Goal: Task Accomplishment & Management: Manage account settings

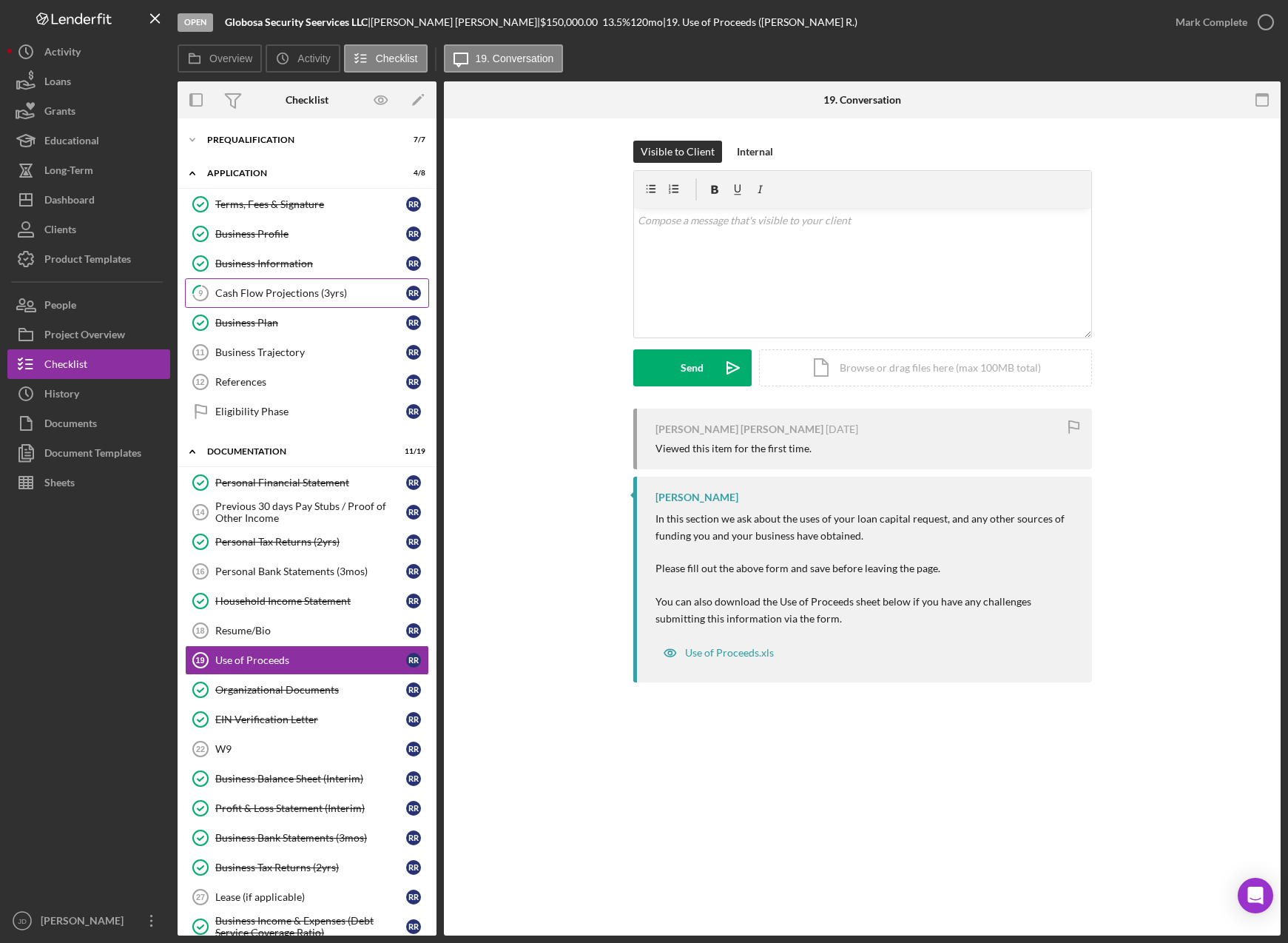
click at [244, 291] on div "Cash Flow Projections (3yrs)" at bounding box center [311, 293] width 191 height 12
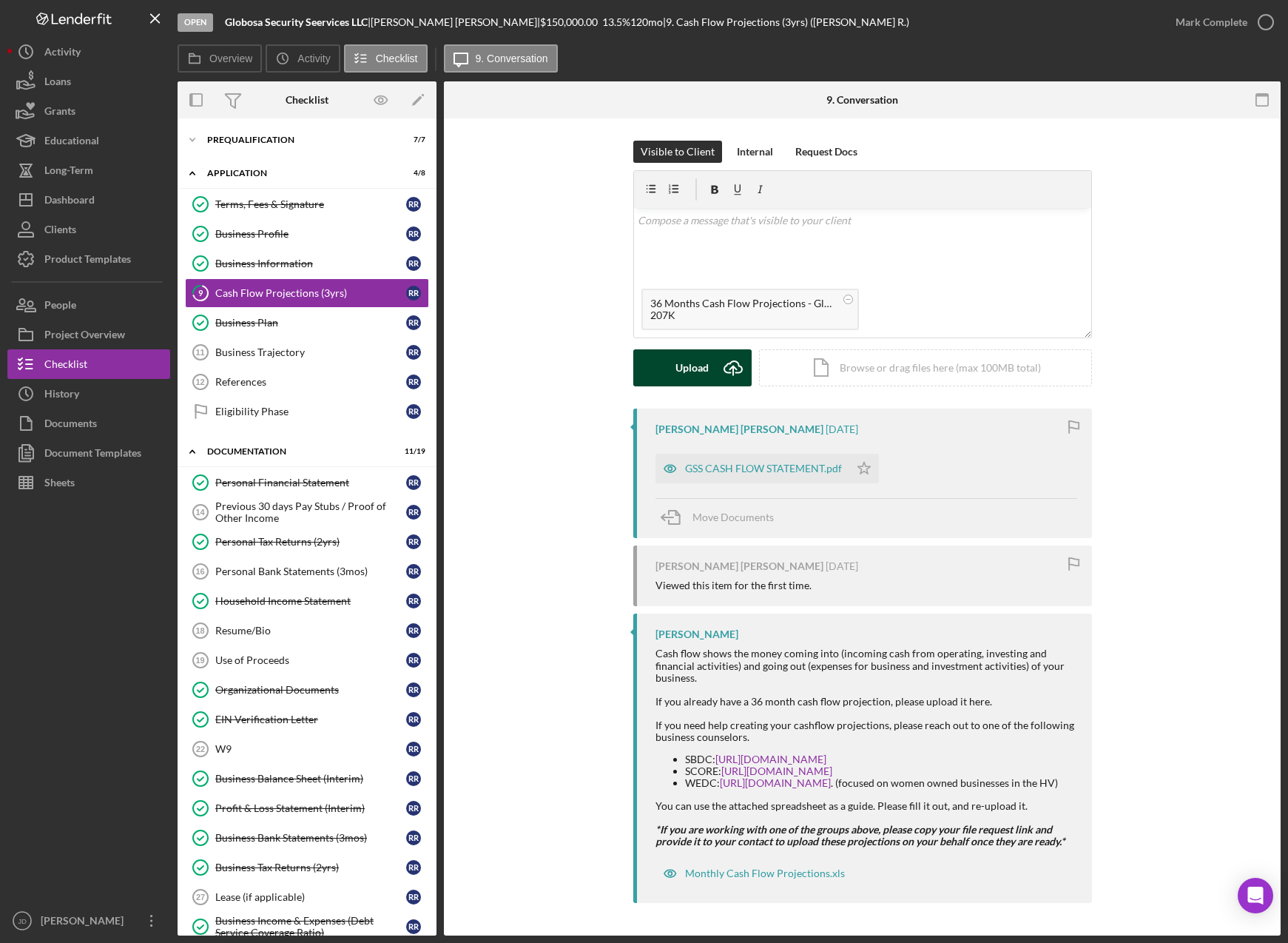
click at [691, 366] on div "Upload" at bounding box center [692, 367] width 34 height 37
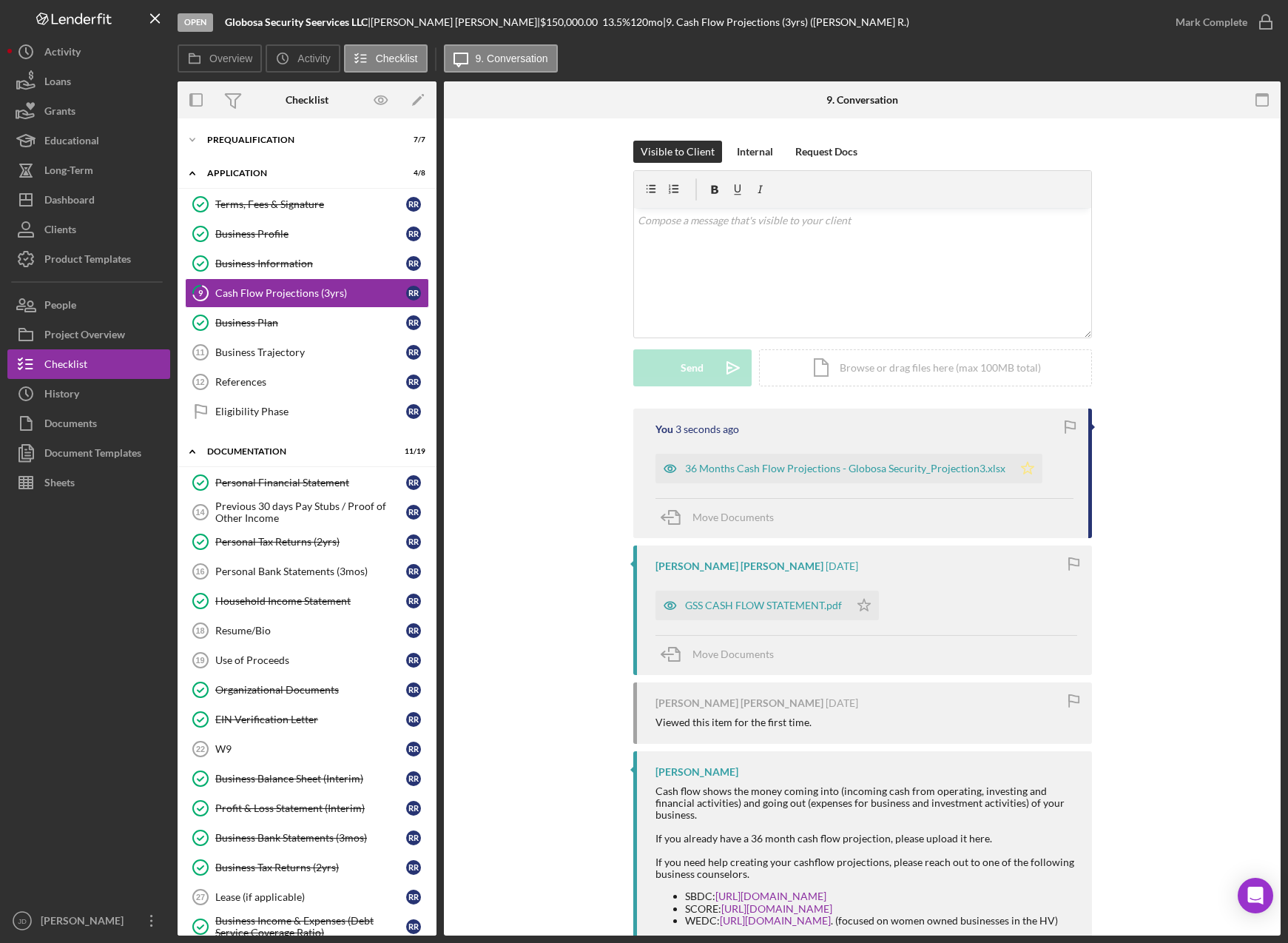
click at [1016, 468] on icon "Icon/Star" at bounding box center [1028, 468] width 30 height 30
click at [1259, 24] on icon "button" at bounding box center [1265, 22] width 37 height 37
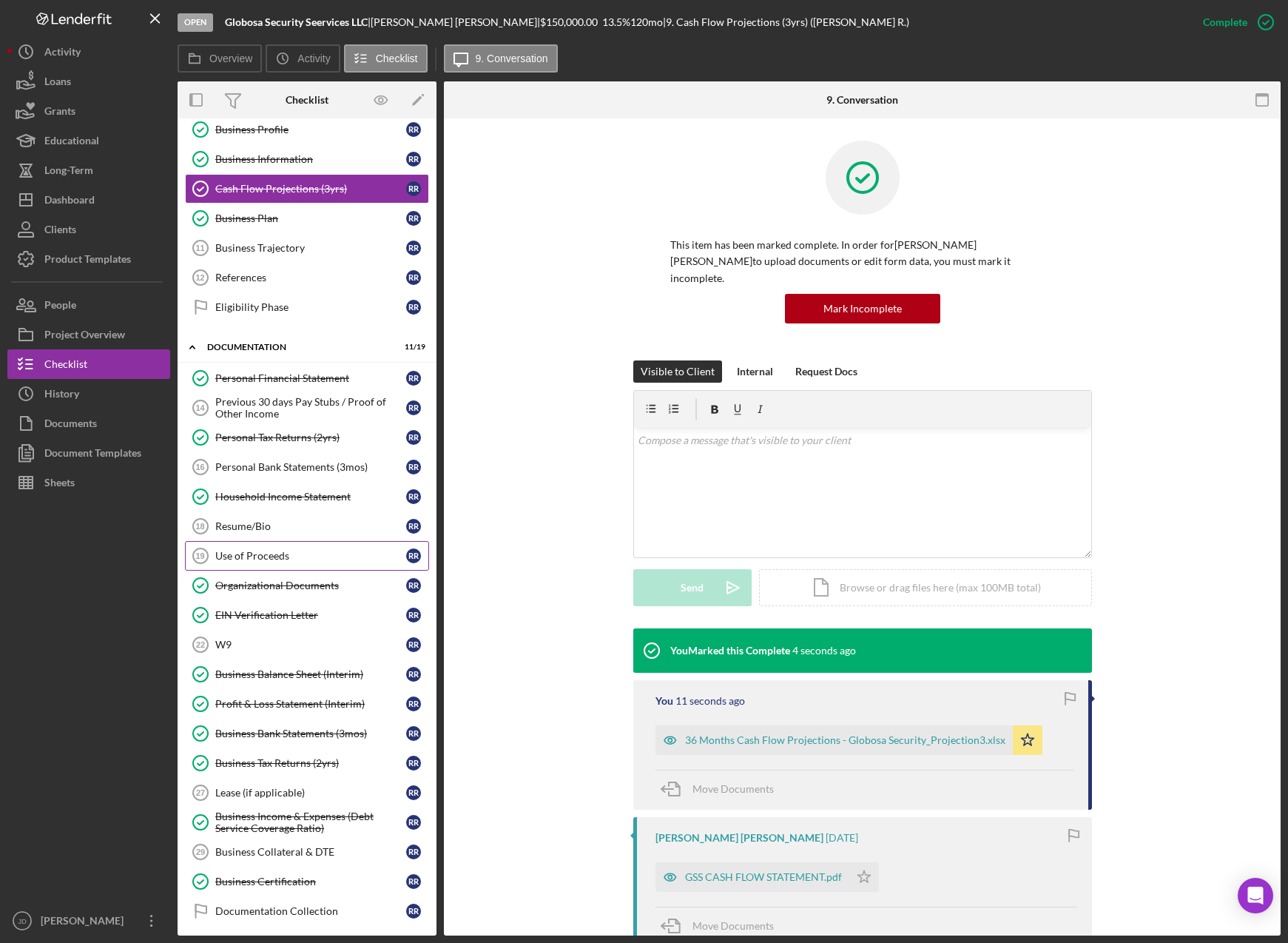
scroll to position [243, 0]
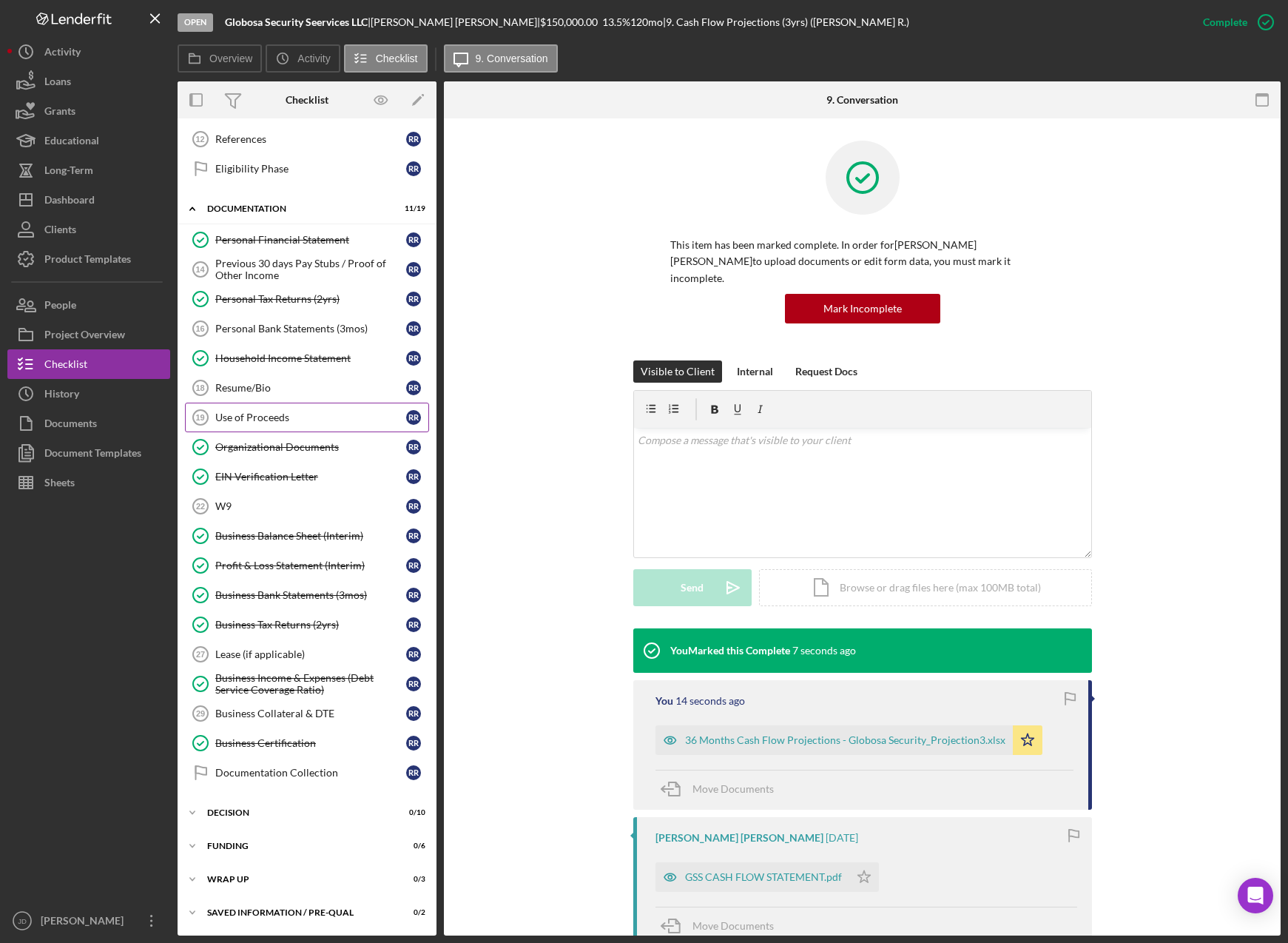
click at [261, 413] on div "Use of Proceeds" at bounding box center [311, 417] width 191 height 12
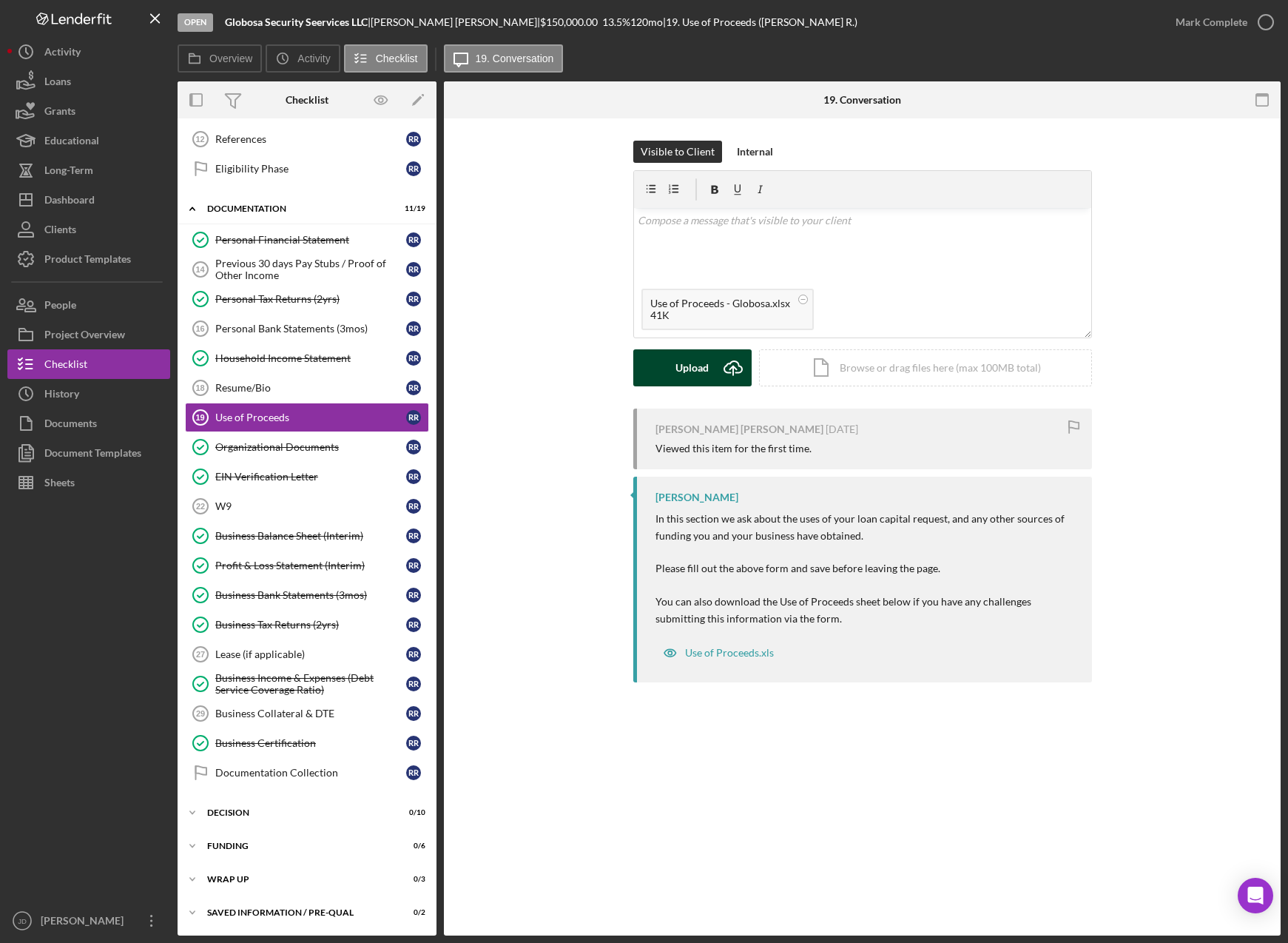
click at [713, 372] on button "Upload Icon/Upload" at bounding box center [692, 367] width 118 height 37
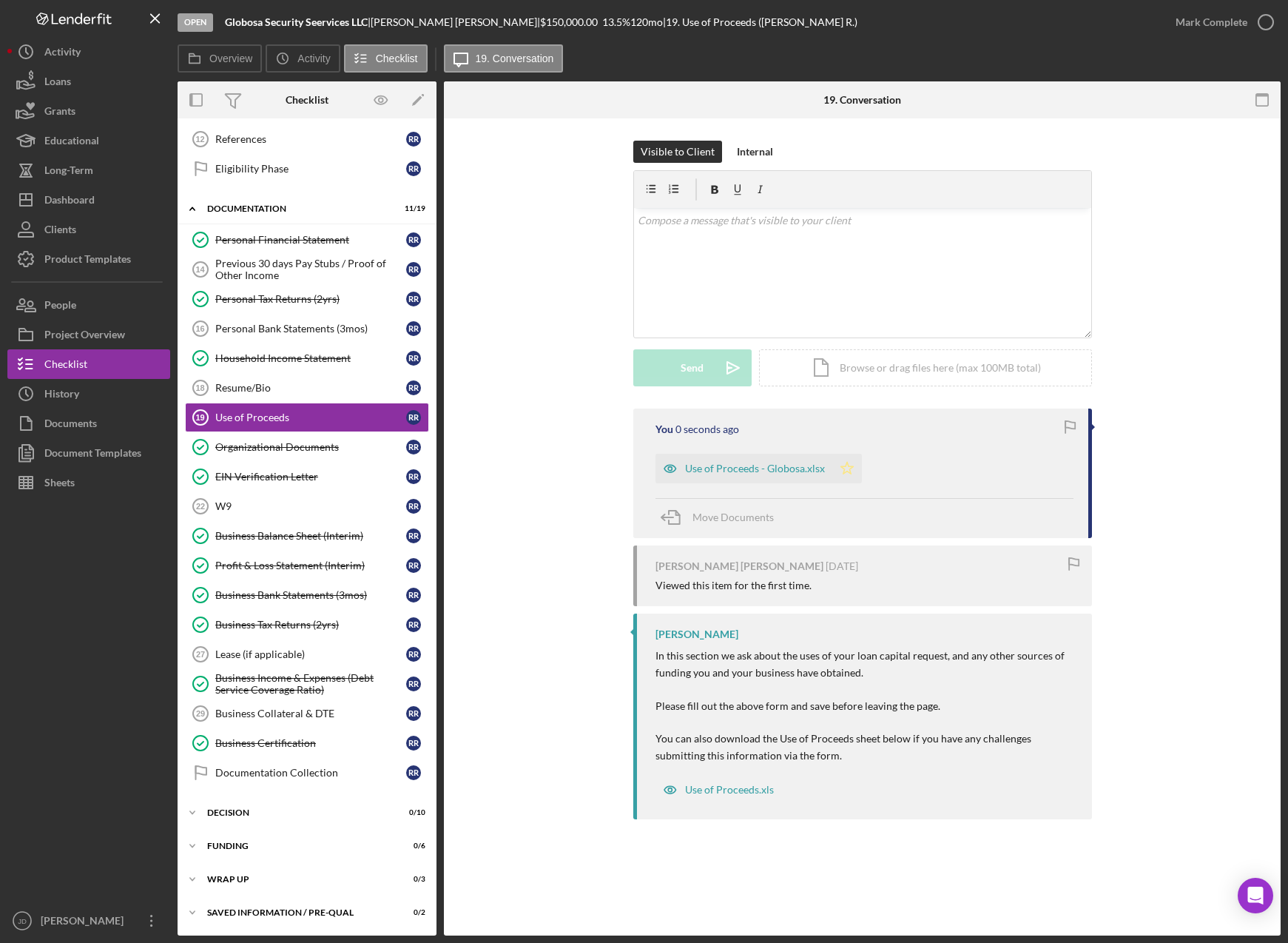
click at [846, 468] on icon "Icon/Star" at bounding box center [847, 468] width 30 height 30
click at [1266, 25] on icon "button" at bounding box center [1265, 22] width 37 height 37
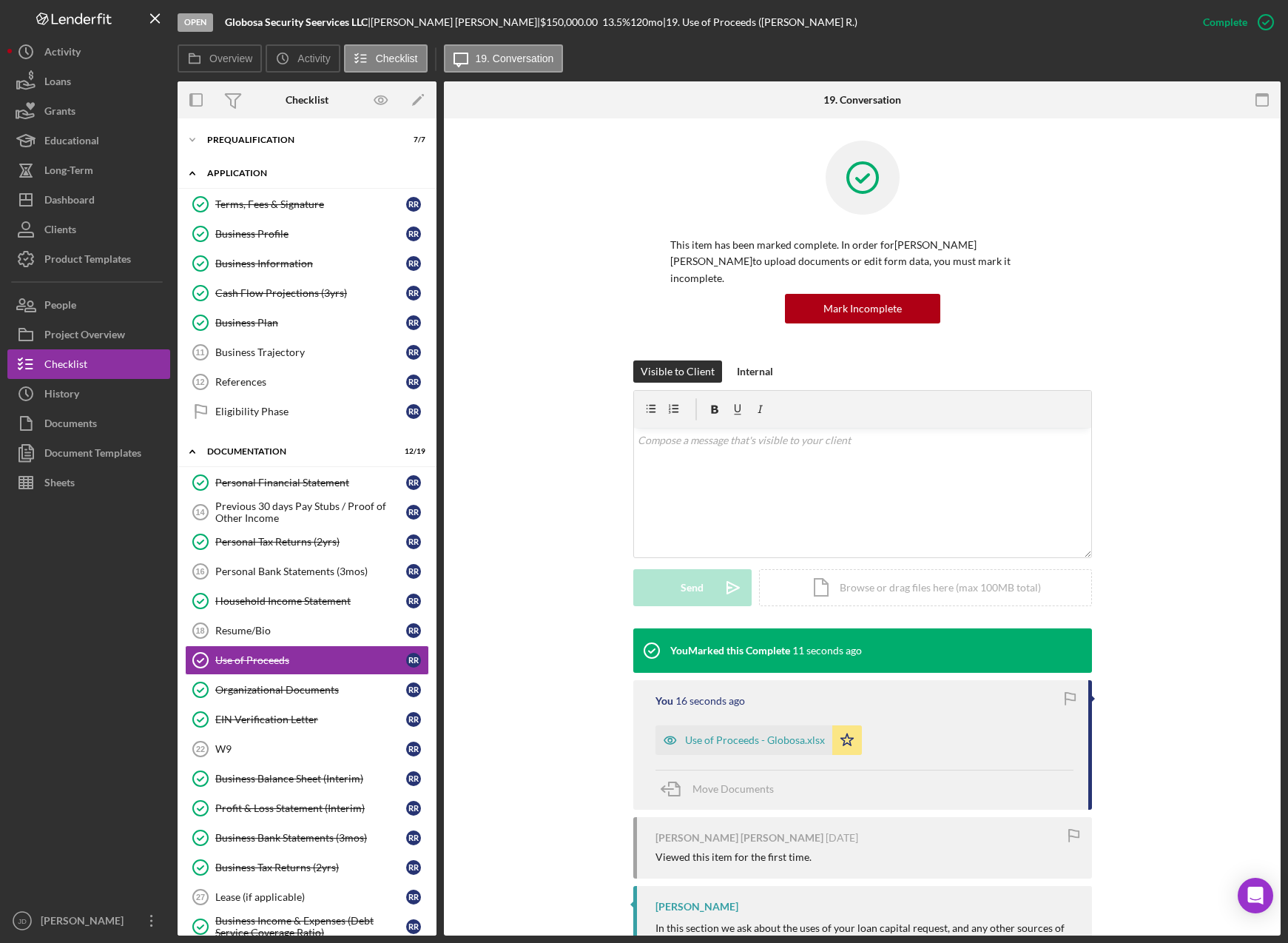
click at [193, 172] on polyline at bounding box center [193, 173] width 5 height 3
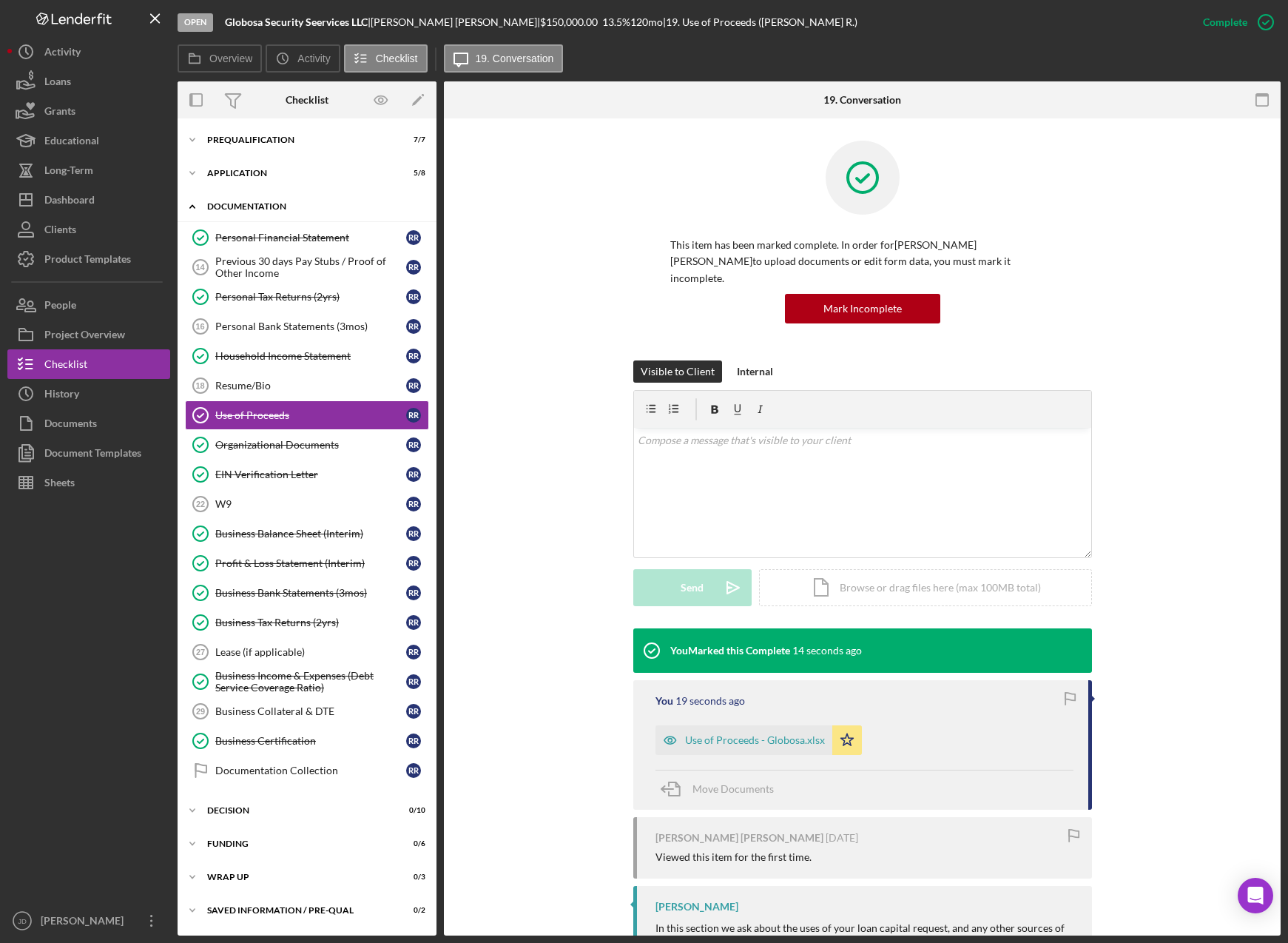
click at [194, 208] on icon "Icon/Expander" at bounding box center [193, 207] width 30 height 30
